Goal: Task Accomplishment & Management: Manage account settings

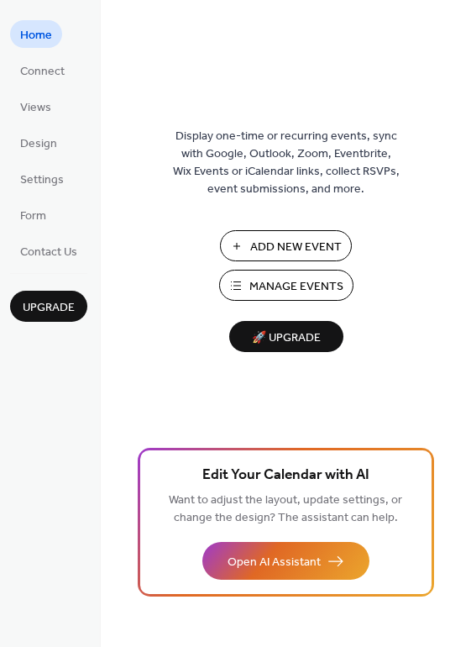
click at [269, 281] on span "Manage Events" at bounding box center [296, 287] width 94 height 18
click at [318, 336] on span "🚀 Upgrade" at bounding box center [286, 338] width 94 height 23
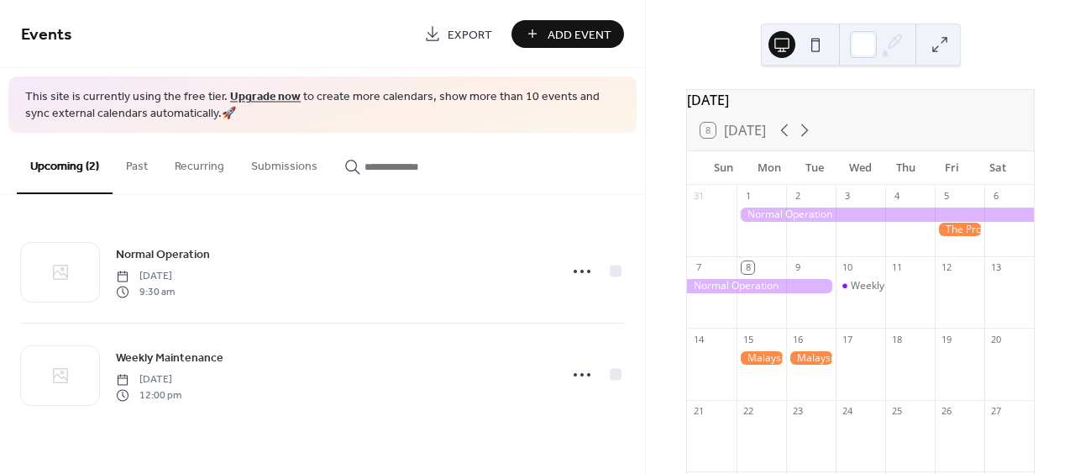
click at [581, 37] on span "Add Event" at bounding box center [580, 35] width 64 height 18
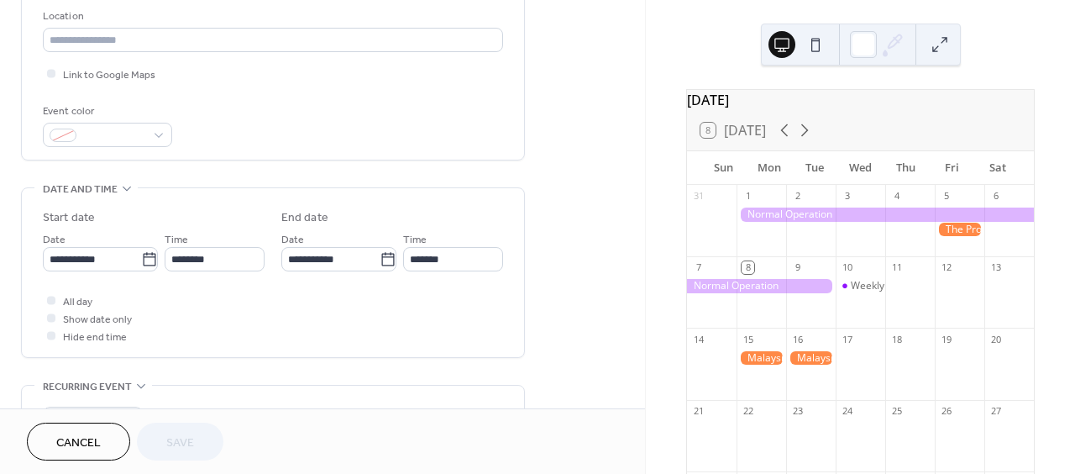
scroll to position [362, 0]
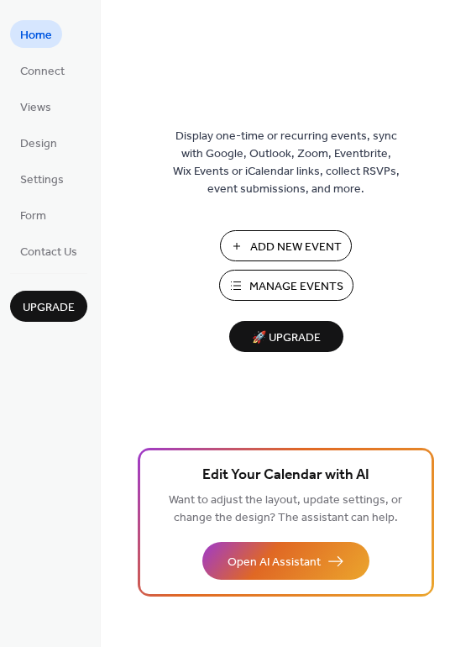
click at [336, 284] on span "Manage Events" at bounding box center [296, 287] width 94 height 18
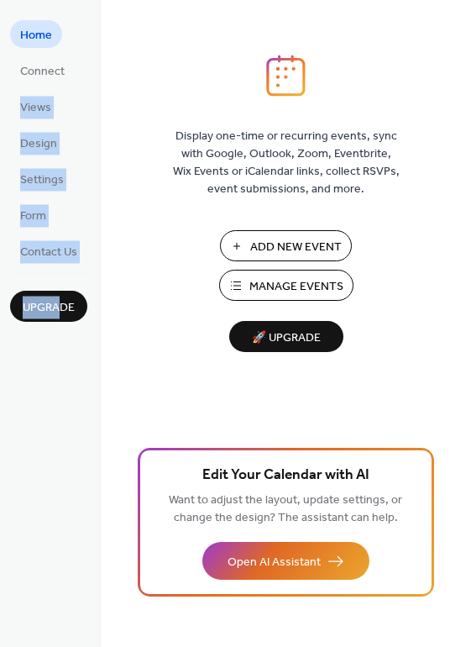
drag, startPoint x: 59, startPoint y: 265, endPoint x: 87, endPoint y: 58, distance: 208.5
click at [87, 58] on div "Home Connect Views Design Settings Form Contact Us Upgrade" at bounding box center [50, 323] width 101 height 647
click at [67, 69] on link "Connect" at bounding box center [42, 70] width 65 height 28
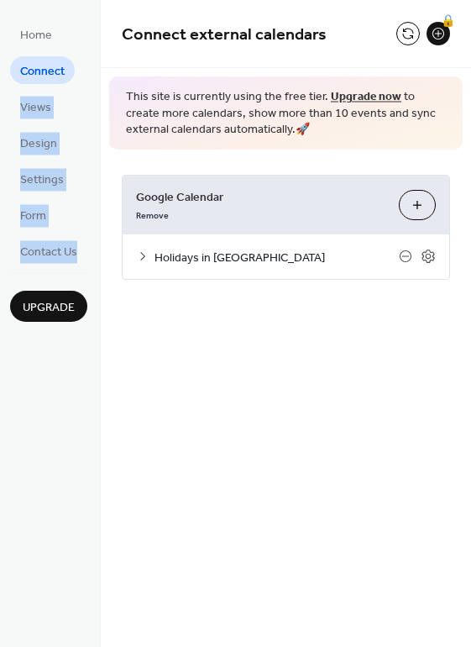
click at [72, 96] on ul "Home Connect Views Design Settings Form Contact Us" at bounding box center [48, 142] width 77 height 244
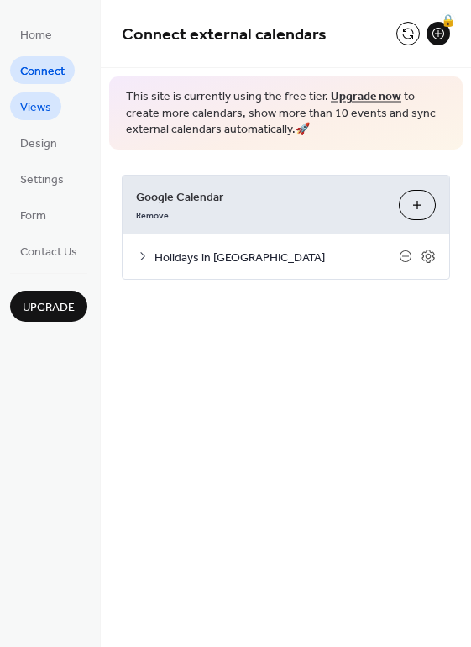
click at [50, 108] on span "Views" at bounding box center [35, 108] width 31 height 18
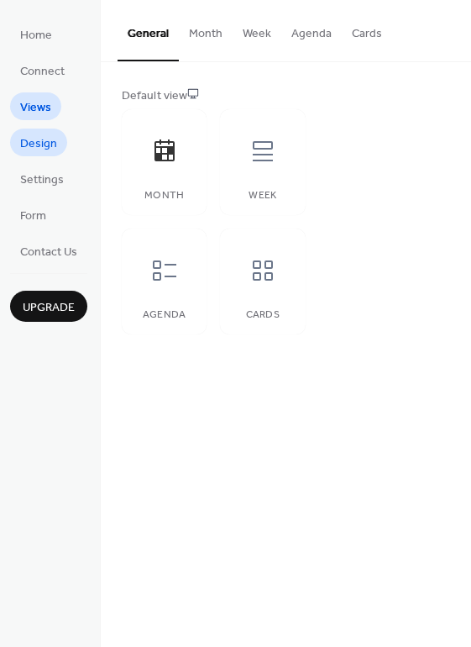
click at [40, 150] on span "Design" at bounding box center [38, 144] width 37 height 18
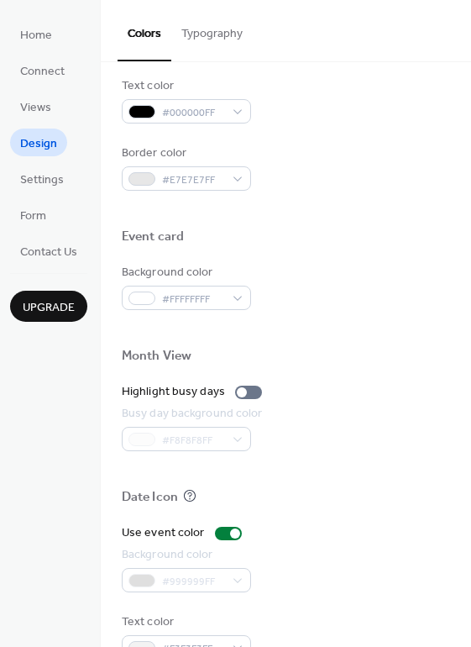
scroll to position [717, 0]
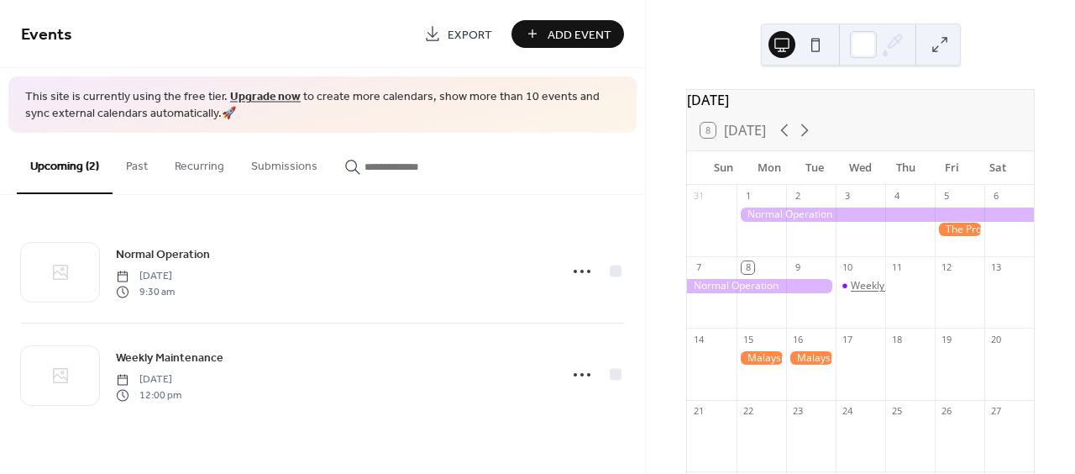
click at [858, 293] on div "Weekly Maintenance" at bounding box center [899, 286] width 97 height 14
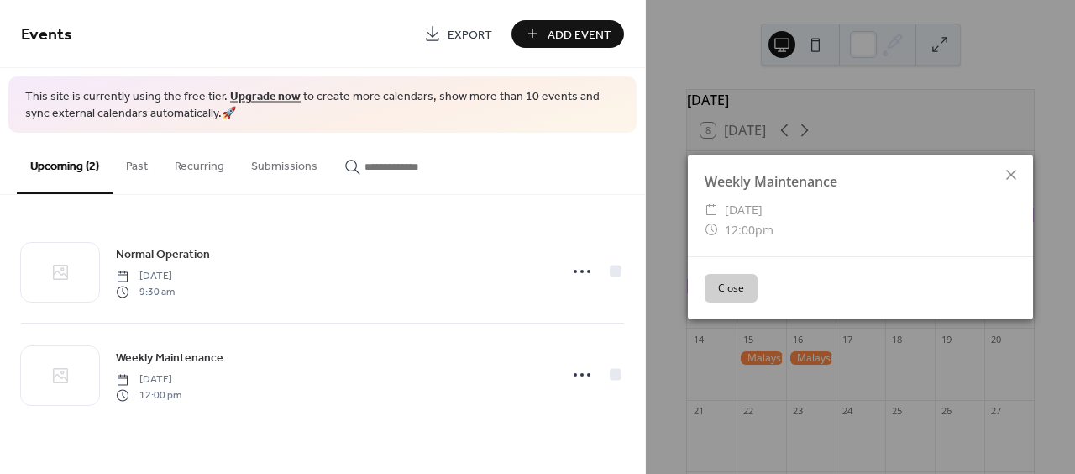
click at [743, 284] on button "Close" at bounding box center [731, 288] width 53 height 29
